Goal: Information Seeking & Learning: Check status

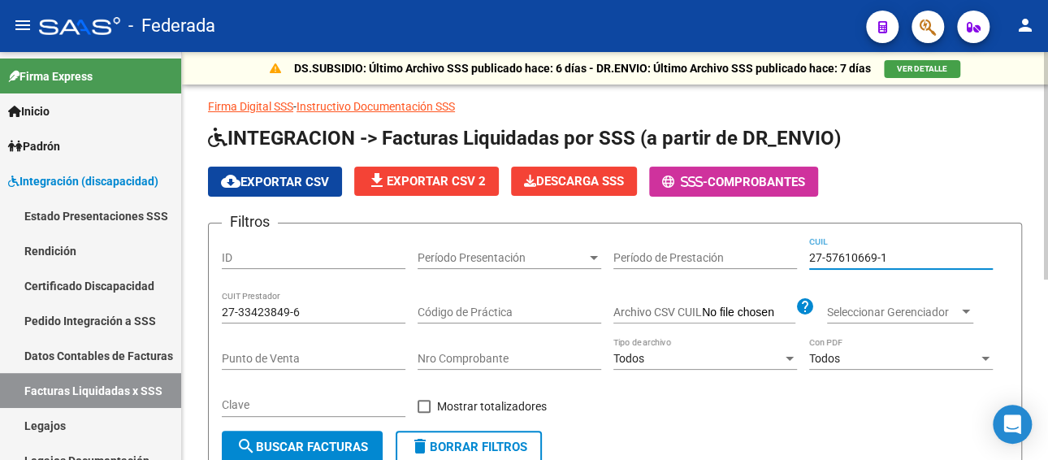
drag, startPoint x: 911, startPoint y: 256, endPoint x: 785, endPoint y: 247, distance: 125.4
click at [773, 255] on div "Filtros ID Período Presentación Período Presentación Período de Prestación 27-5…" at bounding box center [615, 333] width 786 height 194
paste input "27134015-5"
drag, startPoint x: 313, startPoint y: 305, endPoint x: 249, endPoint y: 348, distance: 77.7
click at [218, 304] on form "Filtros ID Período Presentación Período Presentación Período de Prestación CUIL…" at bounding box center [615, 350] width 814 height 254
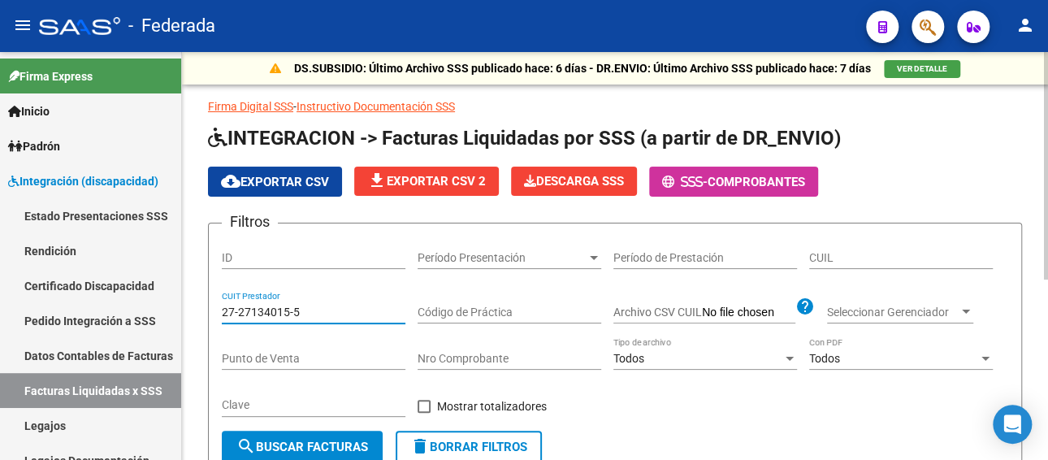
type input "27-27134015-5"
click at [301, 442] on span "search Buscar Facturas" at bounding box center [302, 446] width 132 height 15
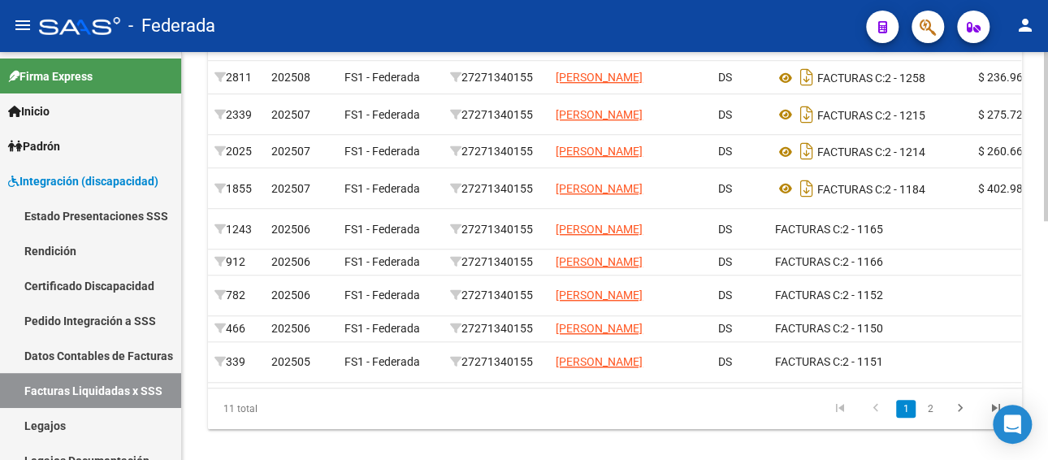
scroll to position [569, 0]
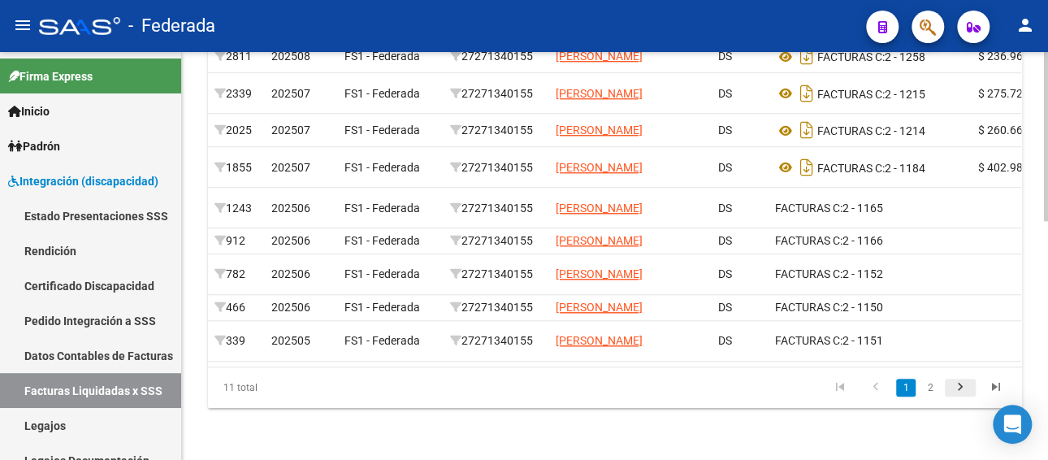
click at [956, 399] on icon "go to next page" at bounding box center [960, 388] width 21 height 19
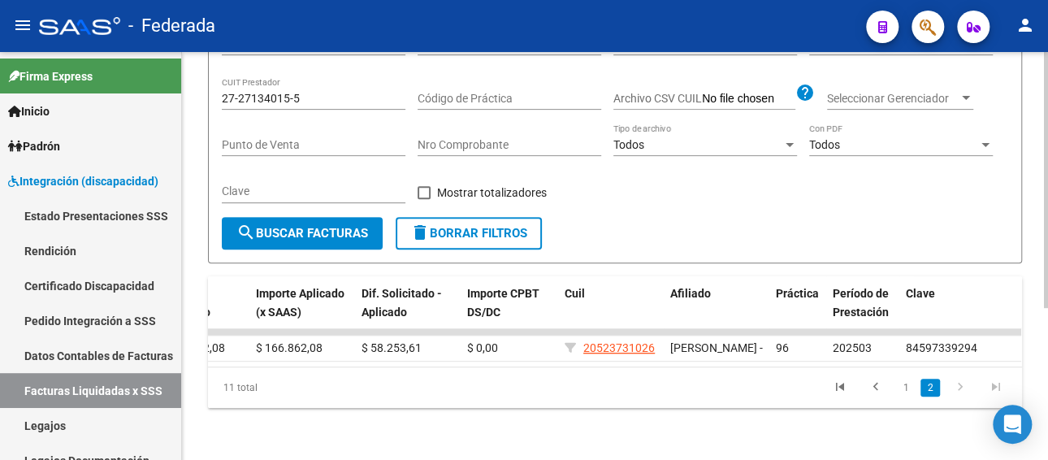
scroll to position [0, 414]
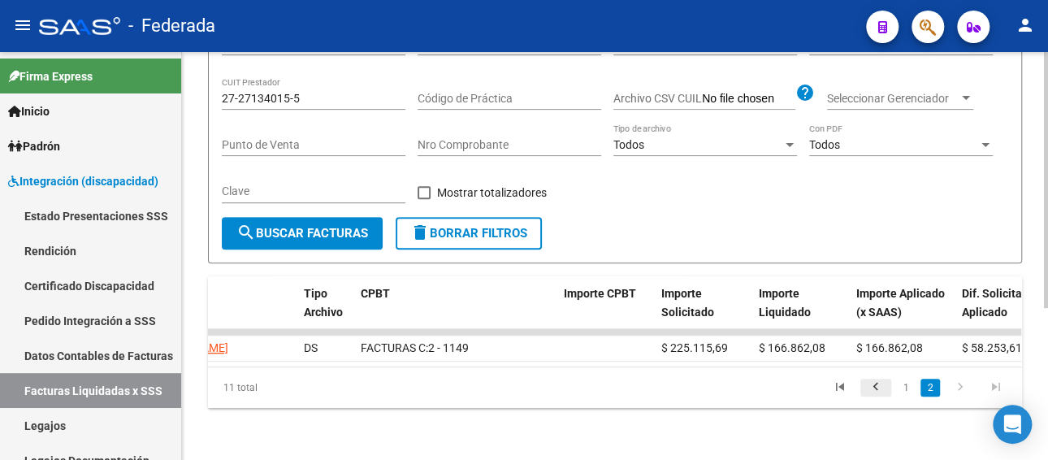
click at [875, 387] on icon "go to previous page" at bounding box center [875, 388] width 21 height 19
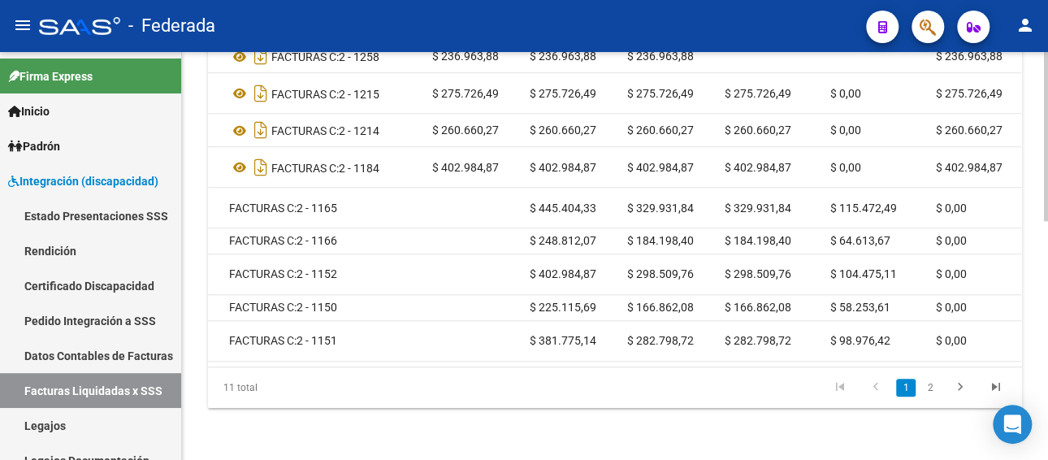
scroll to position [0, 612]
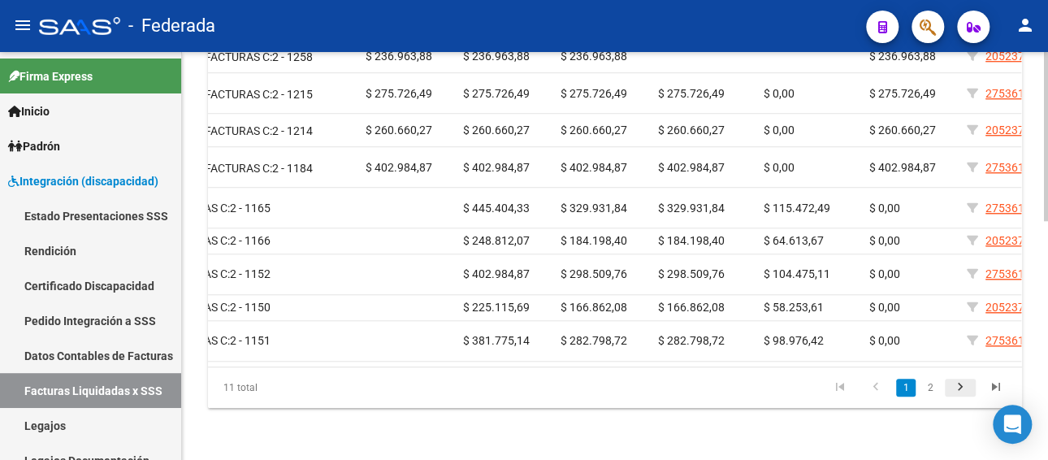
click at [963, 398] on icon "go to next page" at bounding box center [960, 388] width 21 height 19
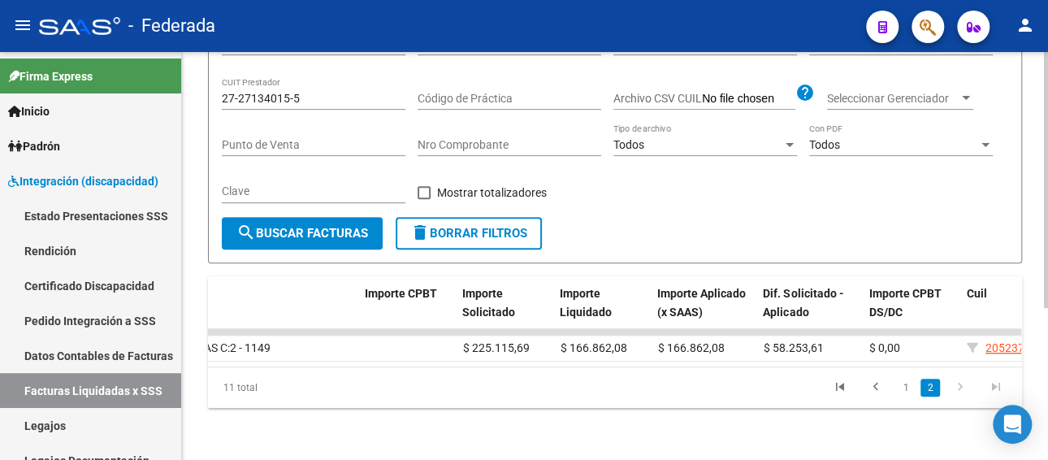
scroll to position [241, 0]
click at [835, 389] on icon "go to first page" at bounding box center [839, 388] width 21 height 19
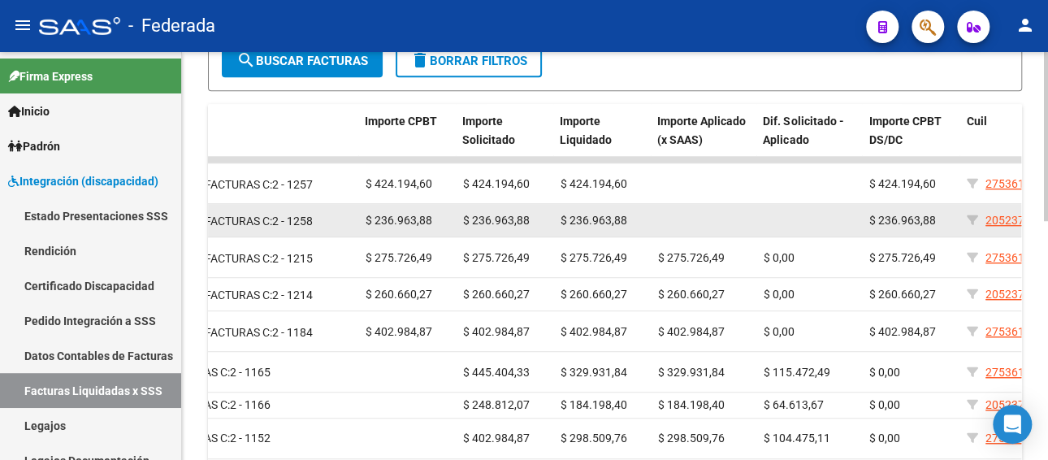
scroll to position [404, 0]
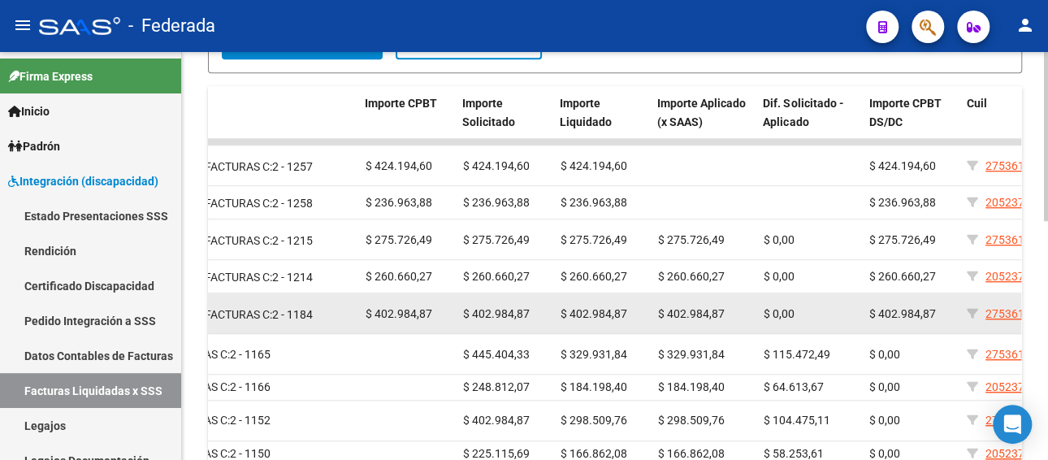
click at [590, 320] on span "$ 402.984,87" at bounding box center [593, 313] width 67 height 13
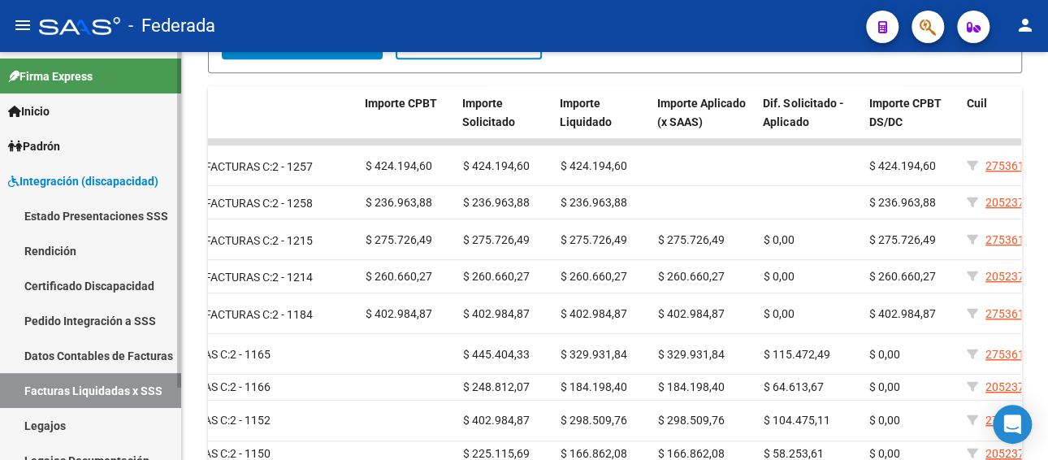
click at [83, 426] on link "Legajos" at bounding box center [90, 425] width 181 height 35
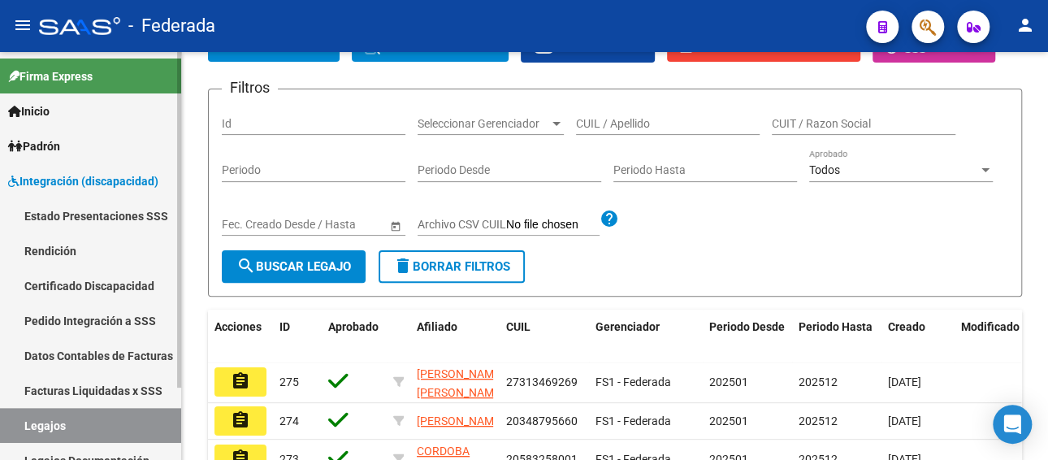
scroll to position [404, 0]
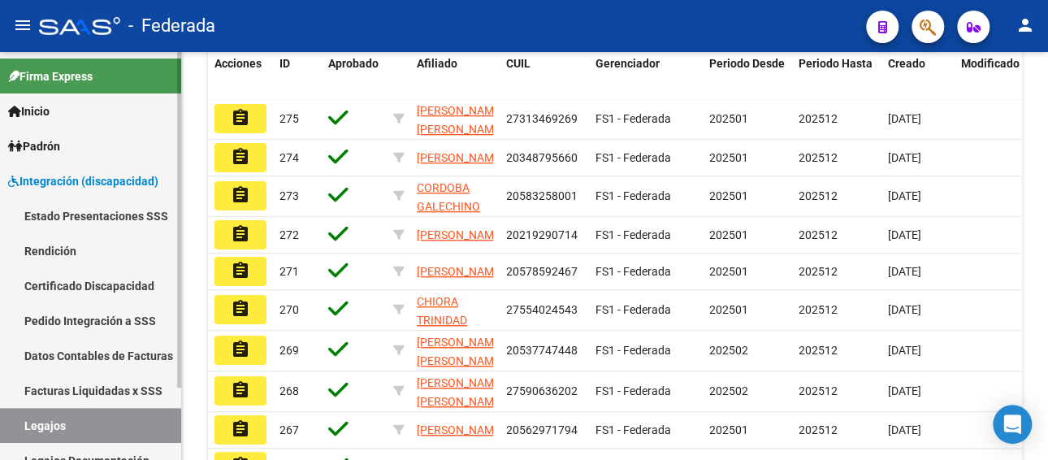
click at [105, 385] on link "Facturas Liquidadas x SSS" at bounding box center [90, 390] width 181 height 35
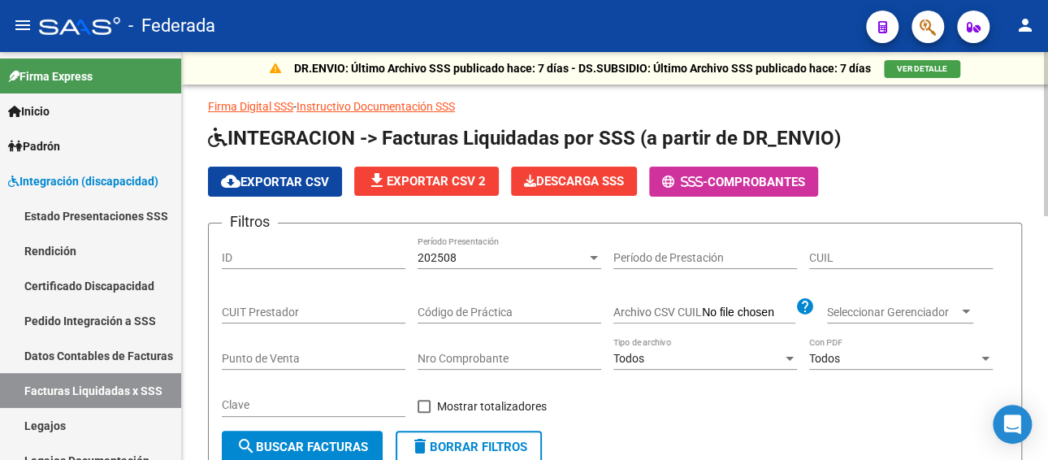
click at [435, 256] on span "202508" at bounding box center [436, 257] width 39 height 13
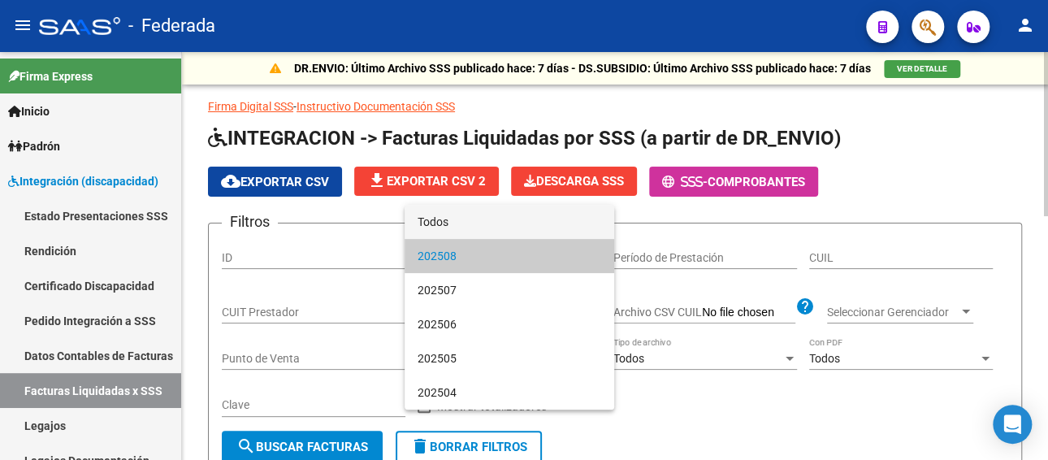
click at [471, 223] on span "Todos" at bounding box center [509, 222] width 184 height 34
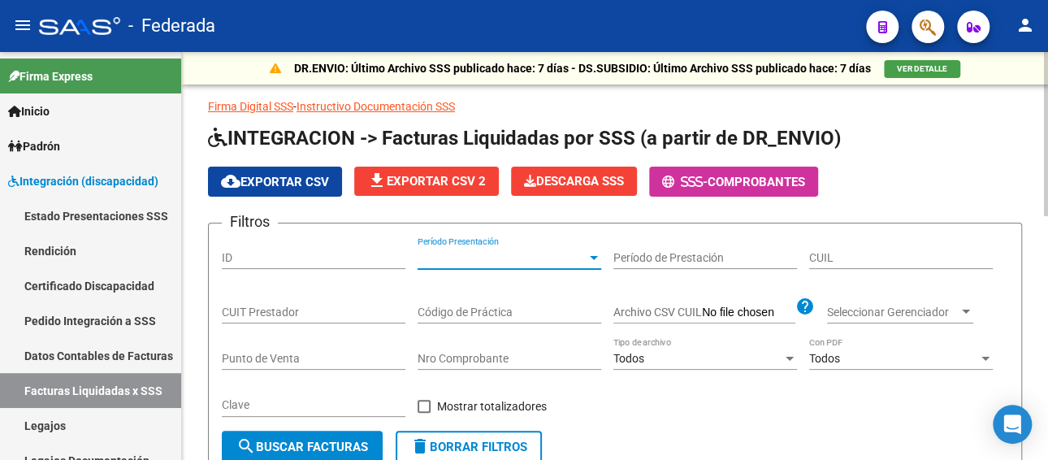
click at [868, 254] on input "CUIL" at bounding box center [901, 258] width 184 height 14
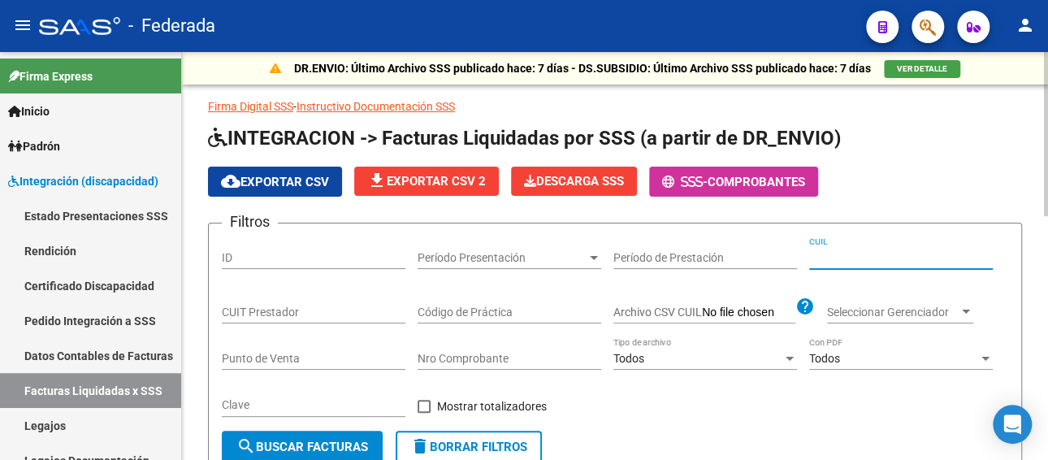
paste input "20-56779412-2"
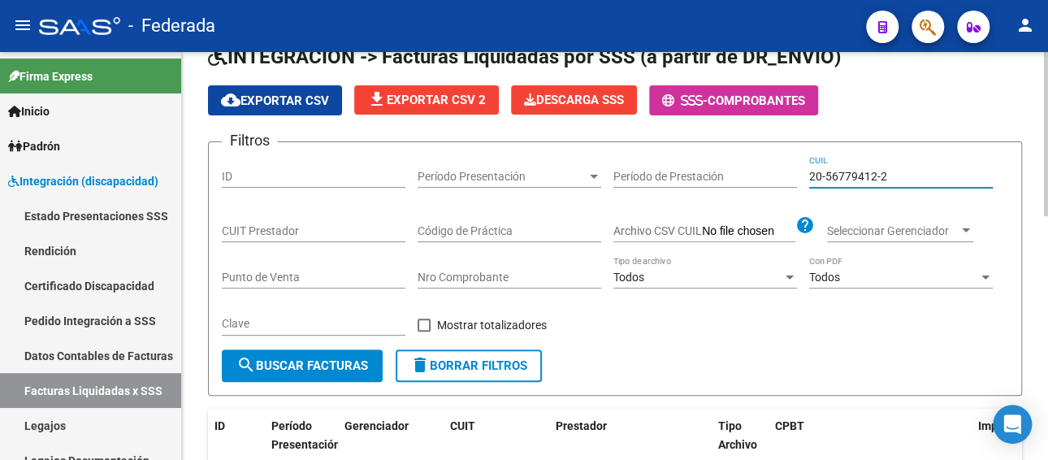
type input "20-56779412-2"
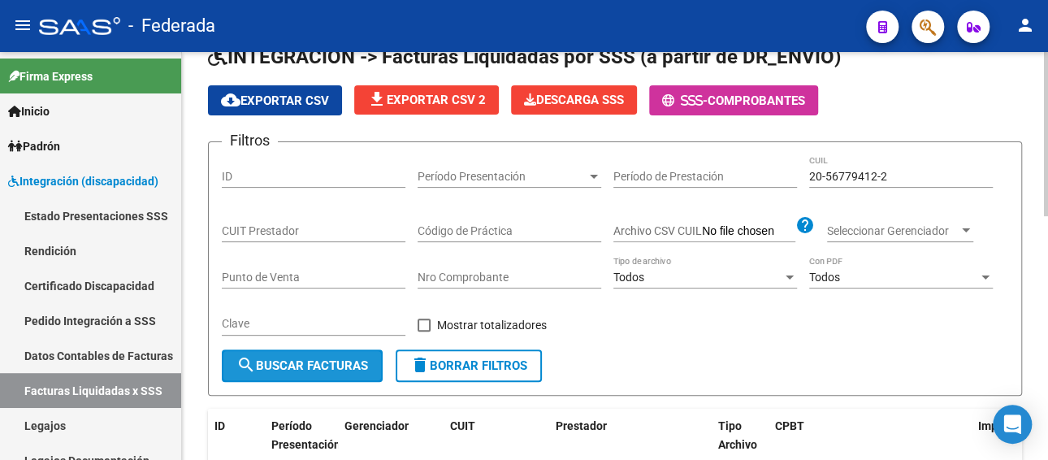
click at [308, 358] on span "search Buscar Facturas" at bounding box center [302, 365] width 132 height 15
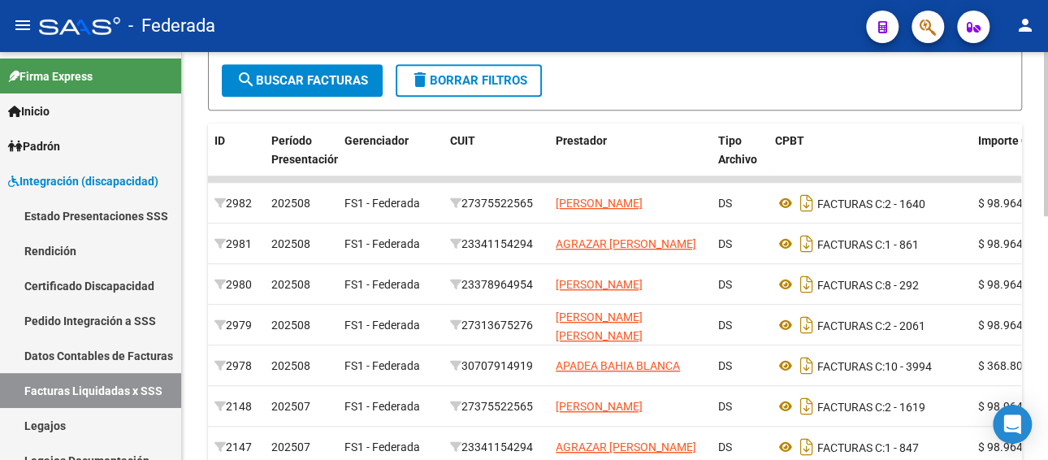
scroll to position [406, 0]
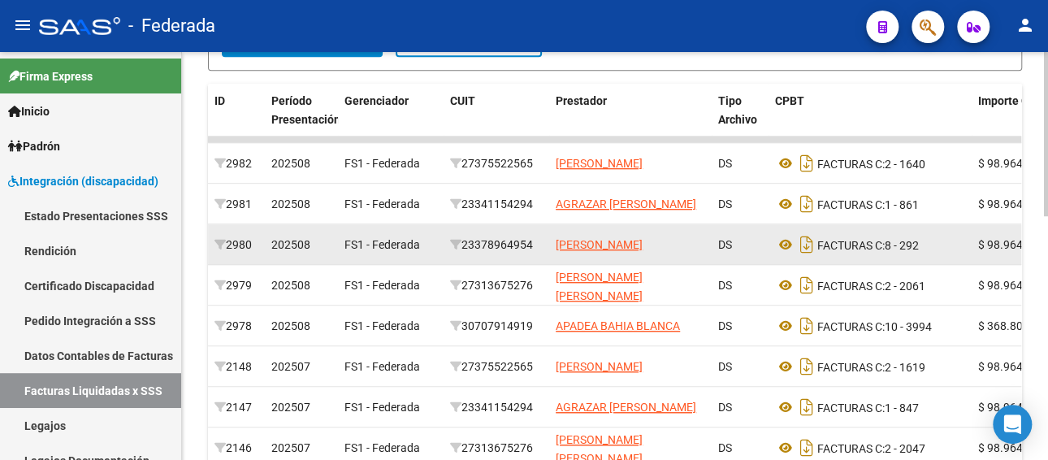
drag, startPoint x: 544, startPoint y: 239, endPoint x: 467, endPoint y: 245, distance: 77.4
click at [467, 245] on datatable-body-cell "23378964954" at bounding box center [496, 244] width 106 height 40
copy div "23378964954"
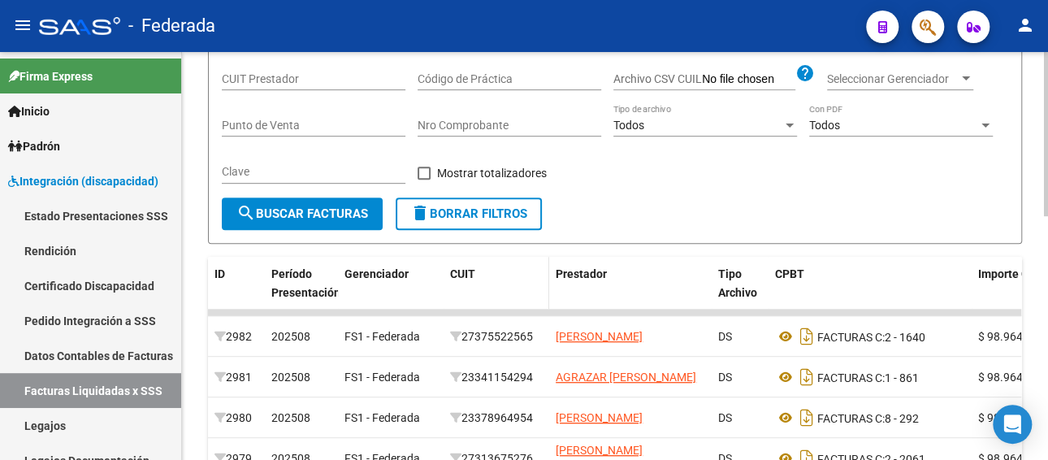
scroll to position [81, 0]
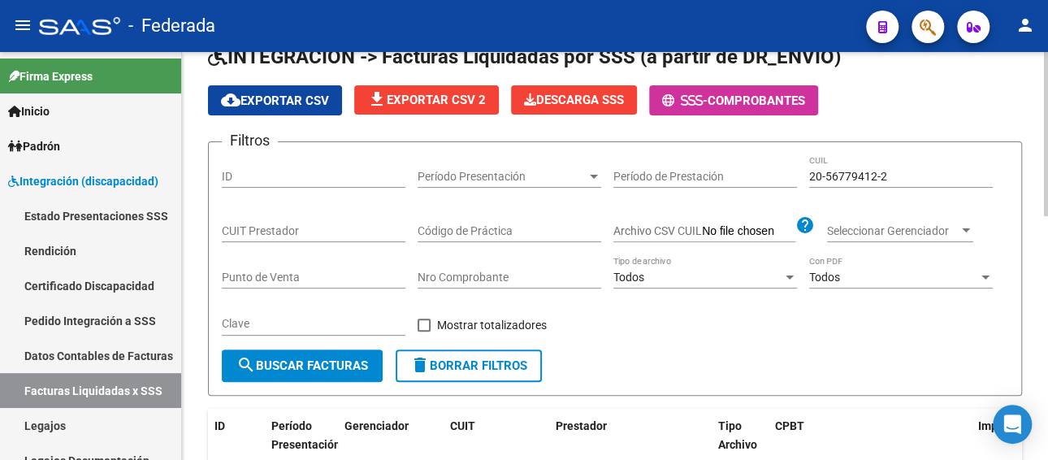
click at [362, 225] on input "CUIT Prestador" at bounding box center [314, 231] width 184 height 14
paste input "23-37896495-4"
type input "23-37896495-4"
click at [366, 361] on span "search Buscar Facturas" at bounding box center [302, 365] width 132 height 15
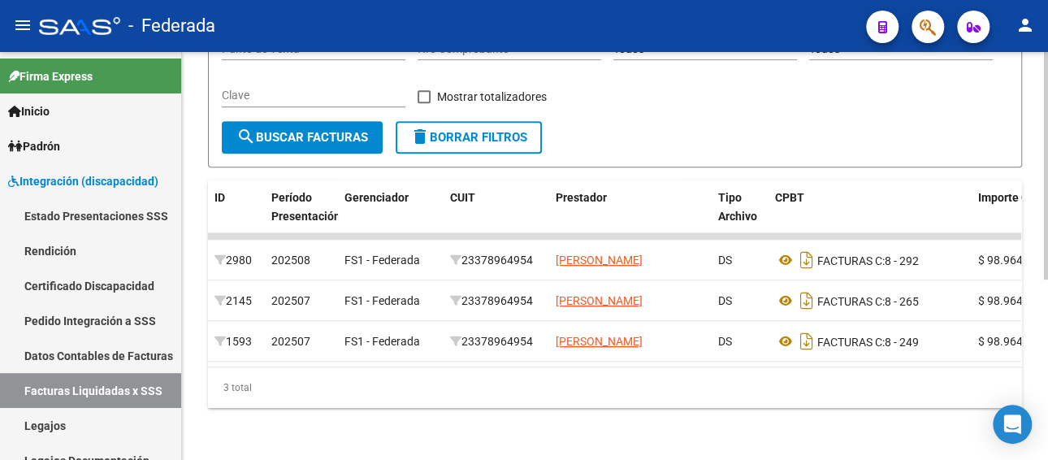
scroll to position [322, 0]
